Goal: Navigation & Orientation: Find specific page/section

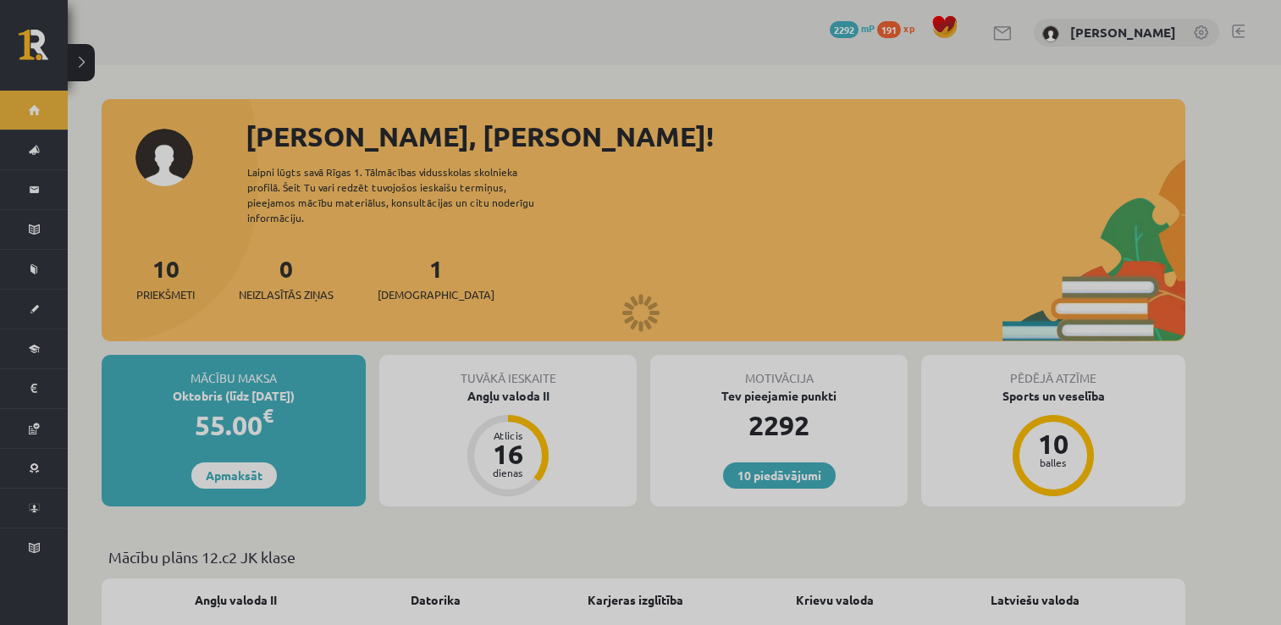
scroll to position [1185, 0]
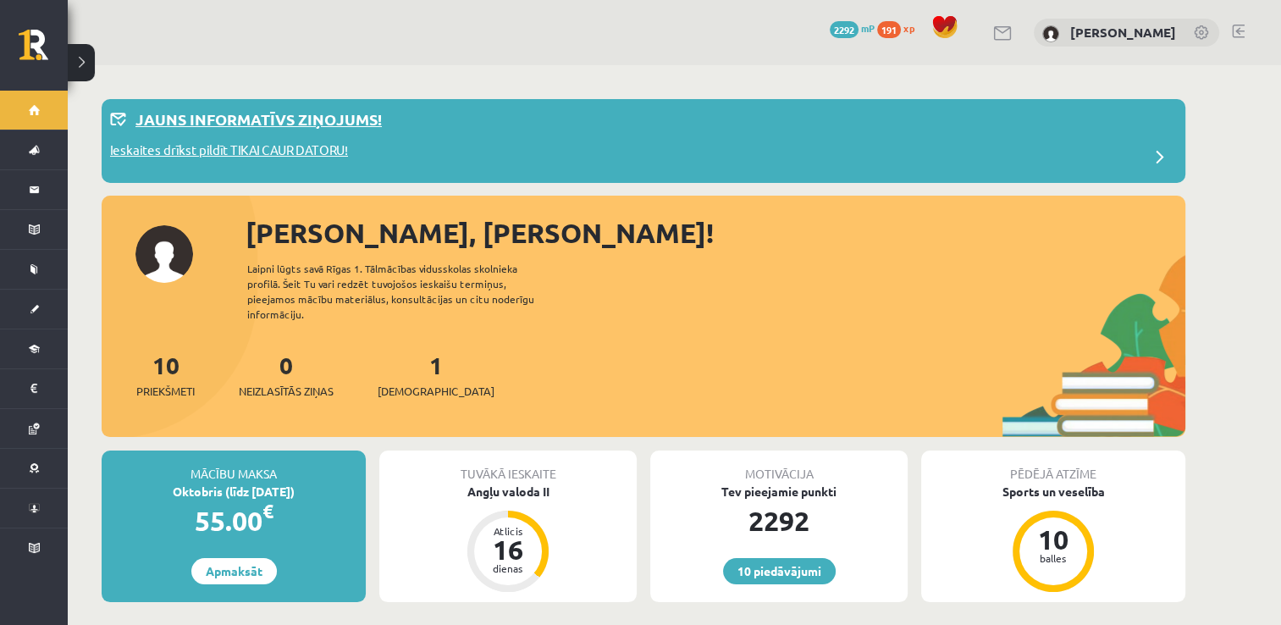
click at [274, 136] on div "Jauns informatīvs ziņojums!" at bounding box center [643, 123] width 1067 height 33
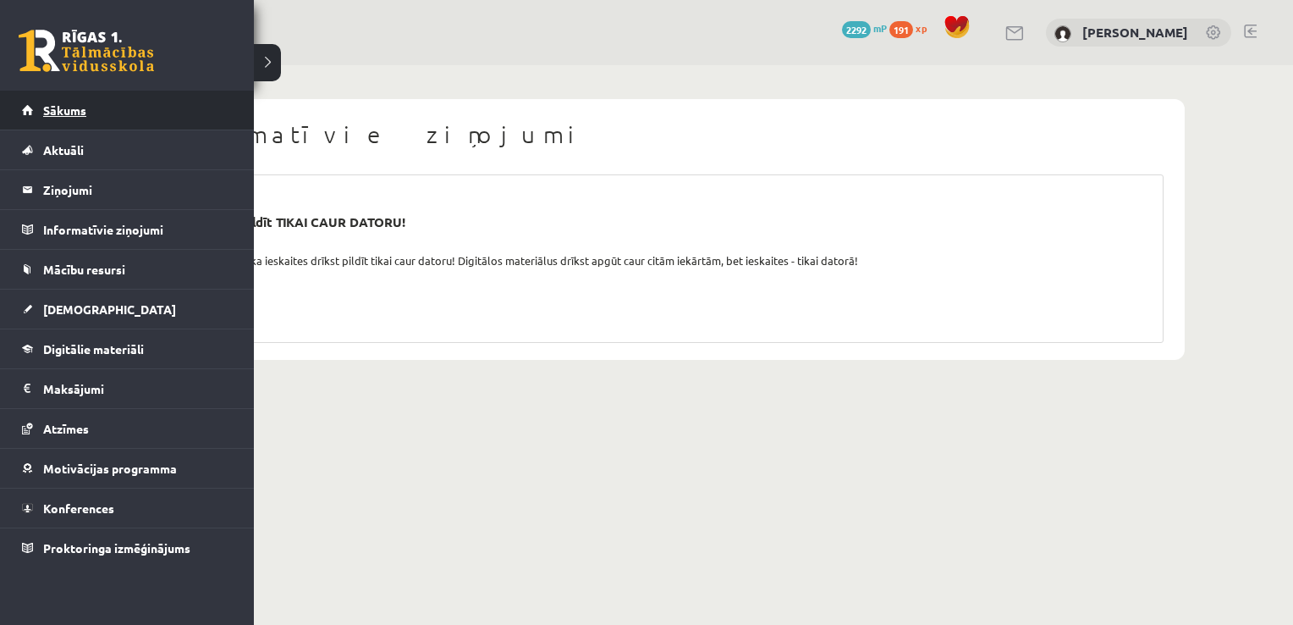
click at [75, 120] on link "Sākums" at bounding box center [127, 110] width 211 height 39
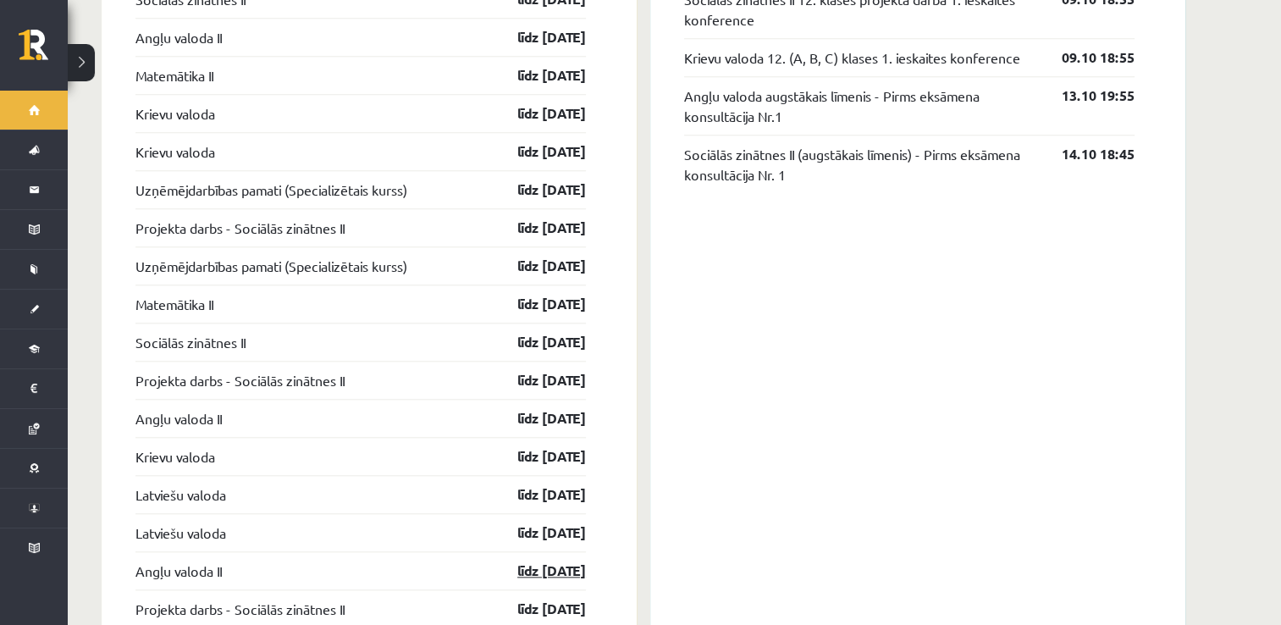
scroll to position [1448, 0]
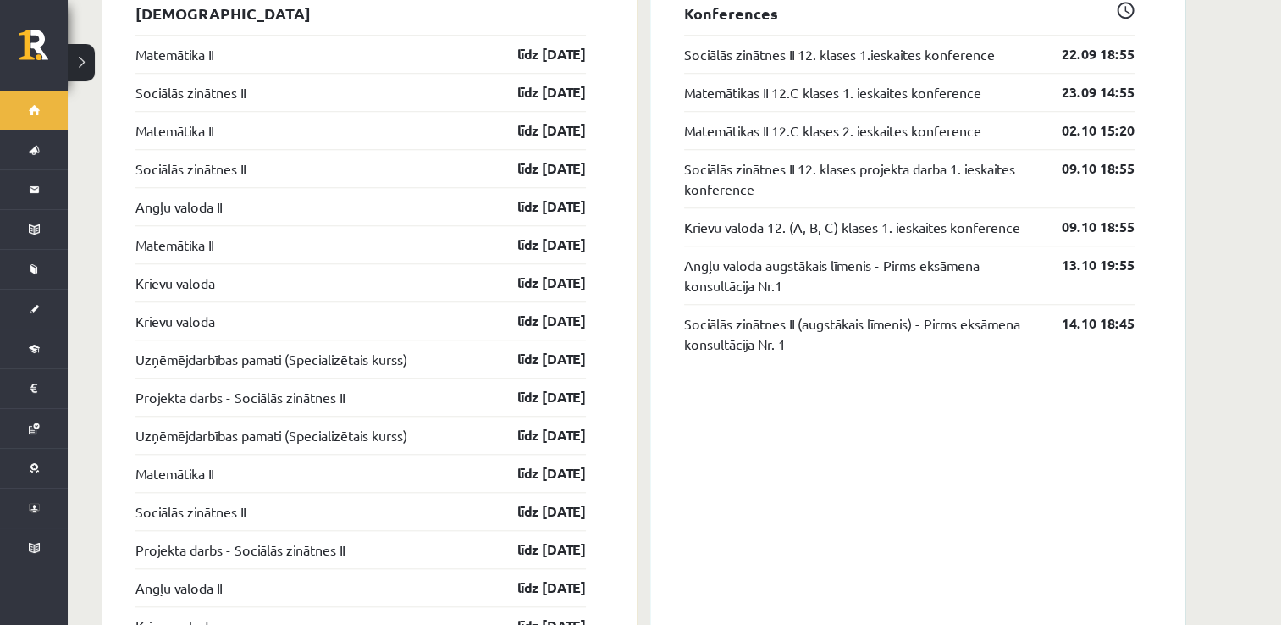
drag, startPoint x: 1280, startPoint y: 333, endPoint x: 1280, endPoint y: 373, distance: 39.8
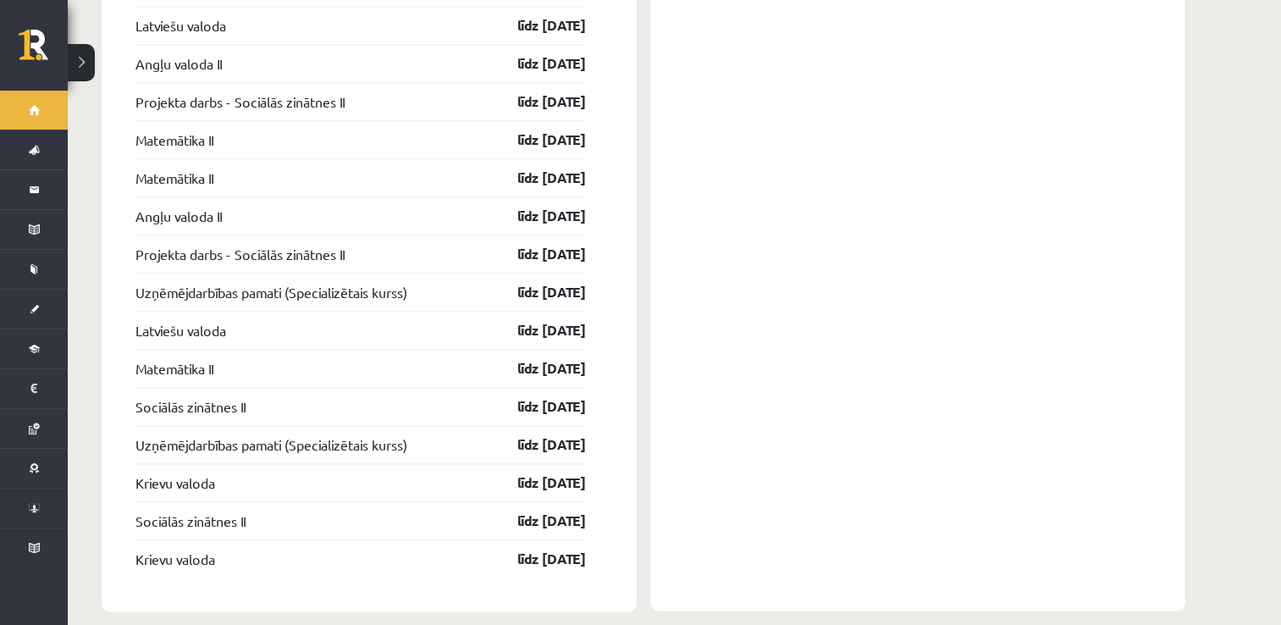
scroll to position [2125, 0]
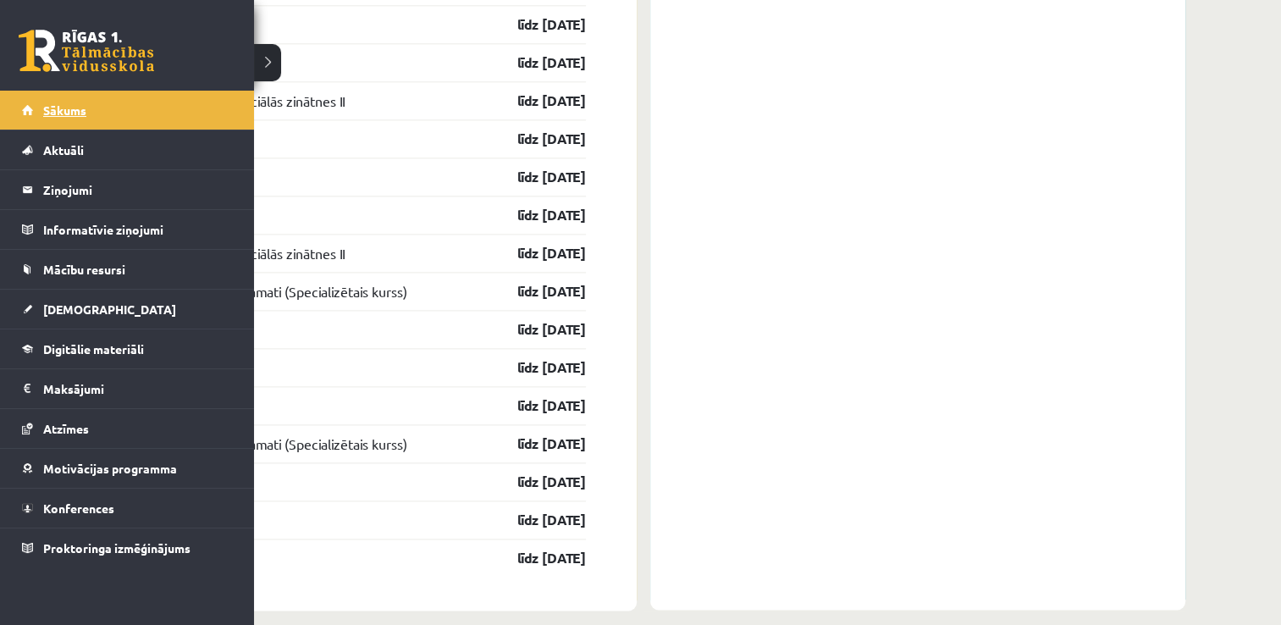
click at [80, 111] on span "Sākums" at bounding box center [64, 109] width 43 height 15
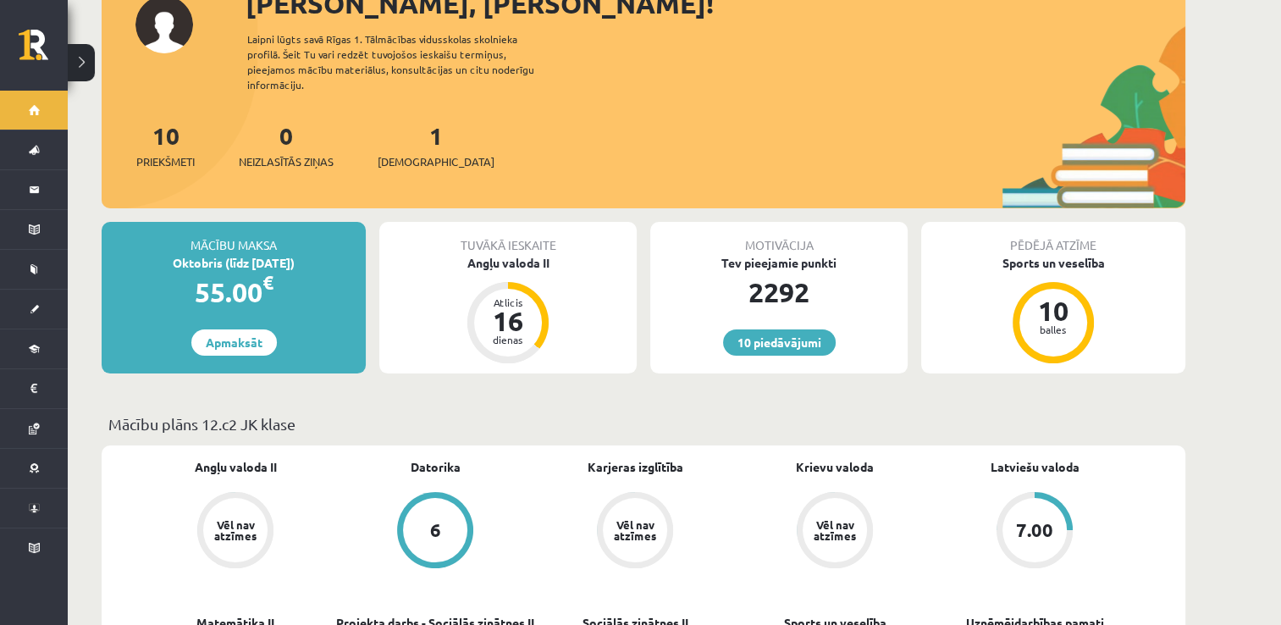
scroll to position [169, 0]
